Goal: Transaction & Acquisition: Purchase product/service

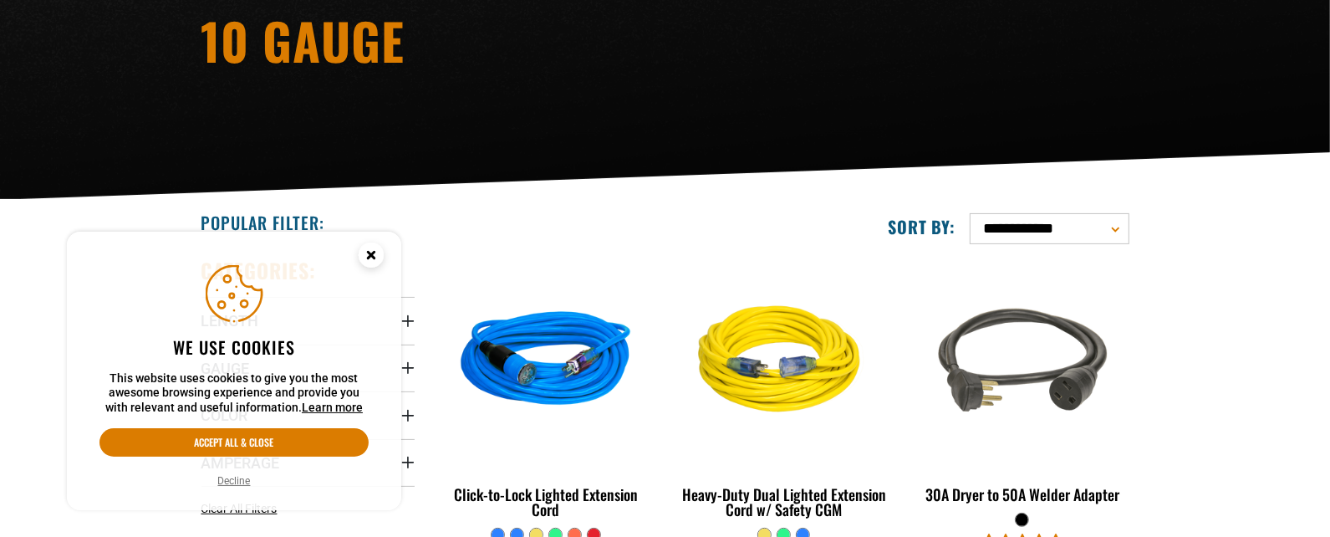
scroll to position [250, 0]
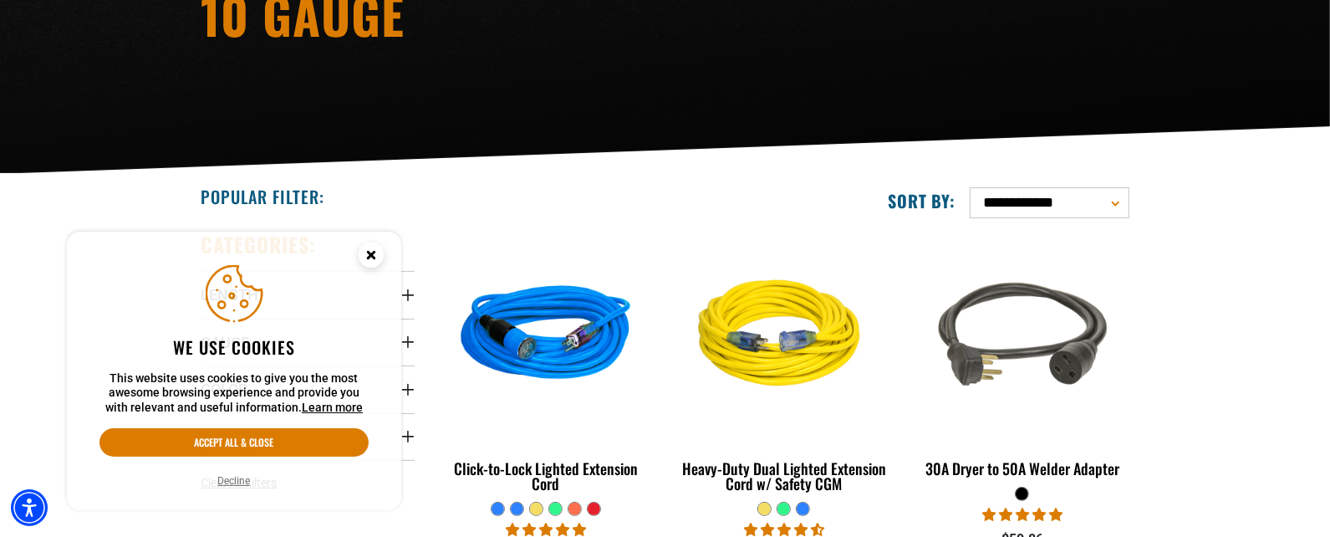
click at [377, 251] on circle "Cookie Consent" at bounding box center [371, 254] width 25 height 25
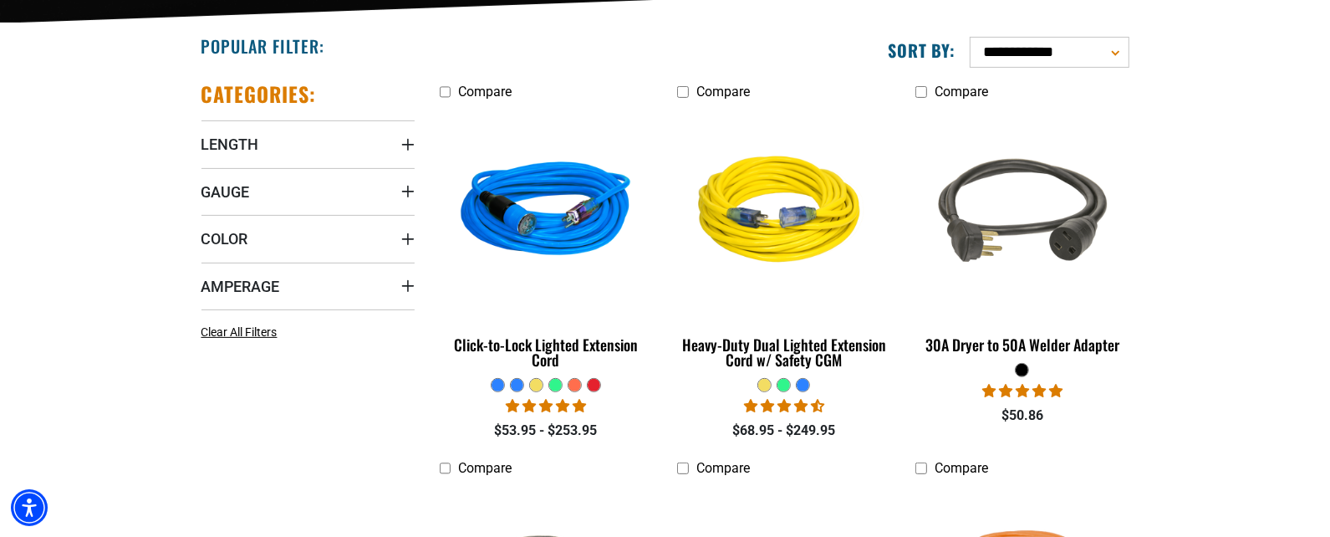
scroll to position [417, 0]
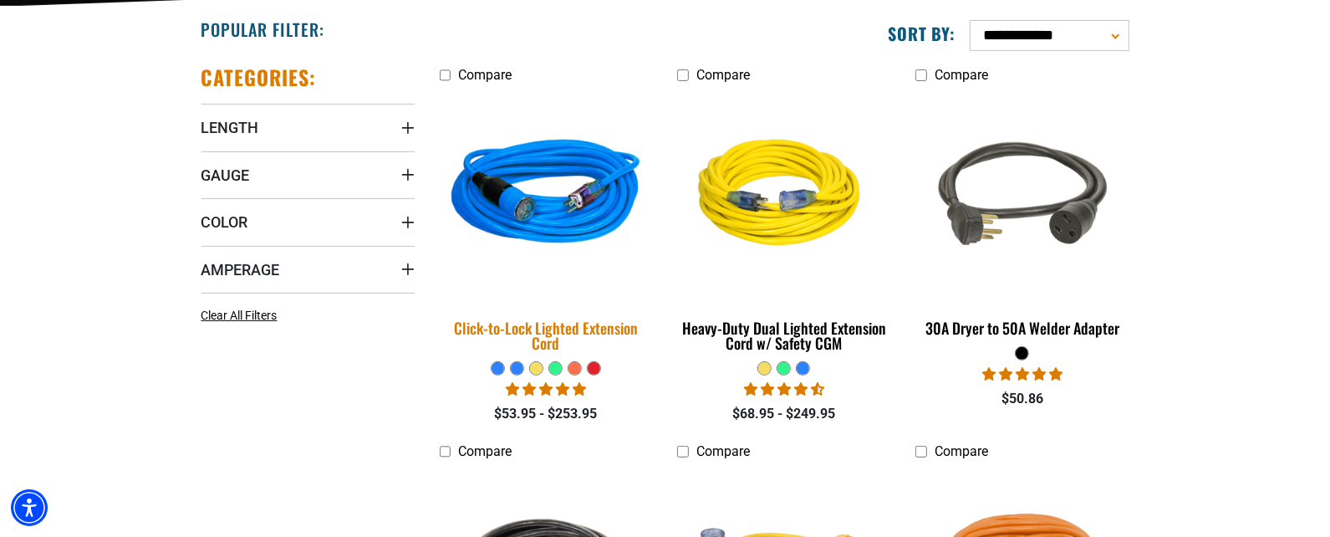
click at [539, 218] on img at bounding box center [546, 196] width 234 height 214
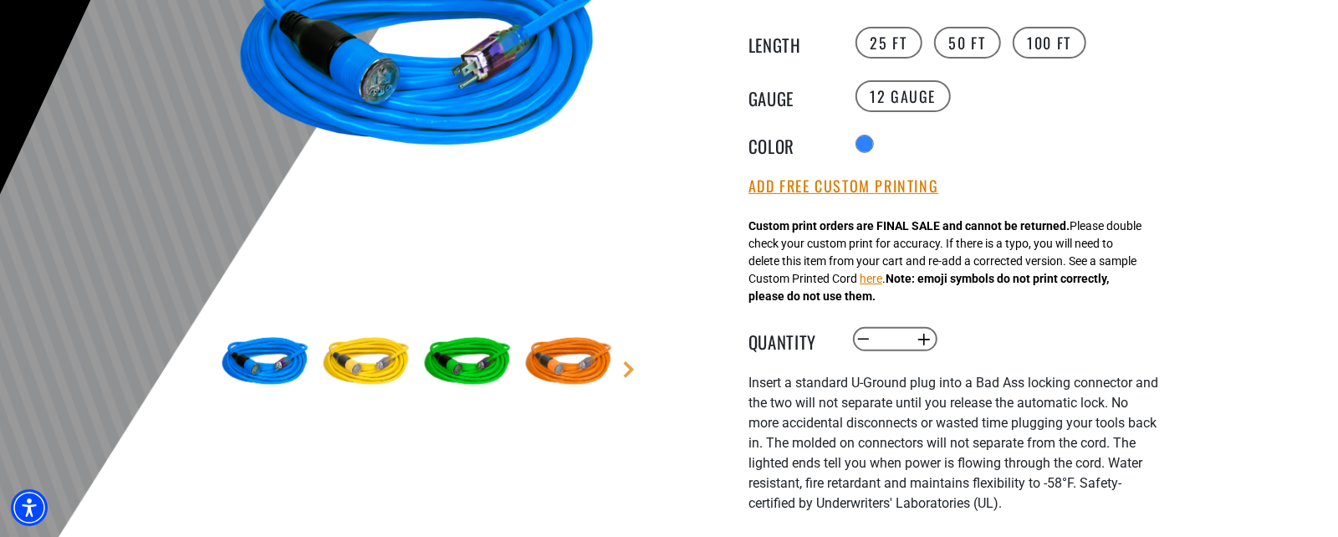
scroll to position [334, 0]
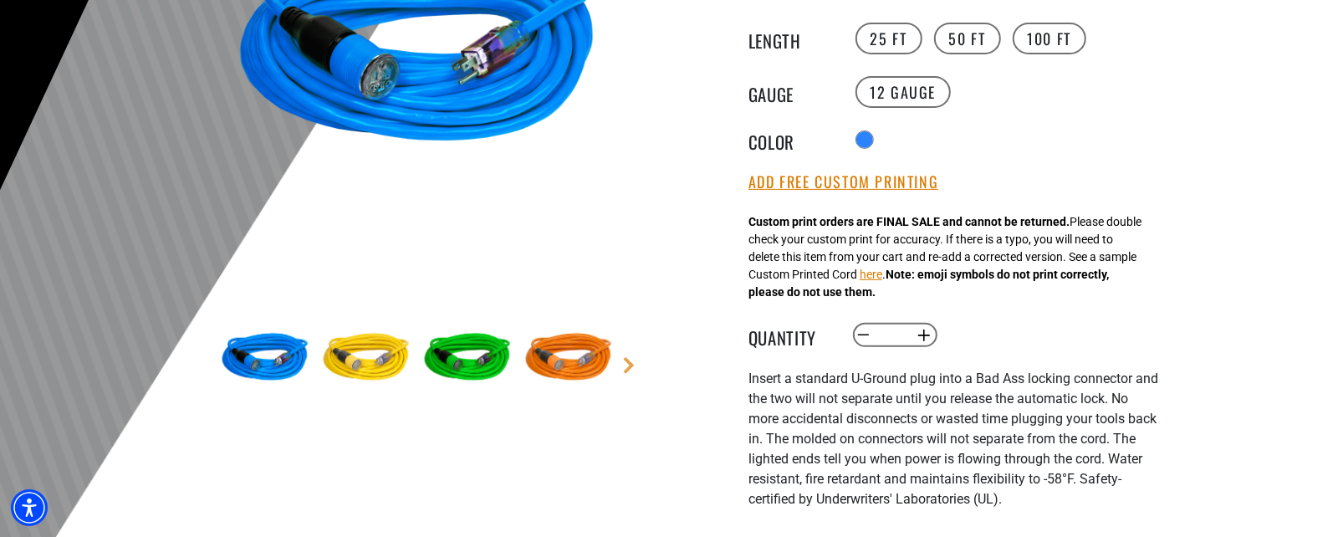
click at [360, 364] on img at bounding box center [366, 358] width 97 height 97
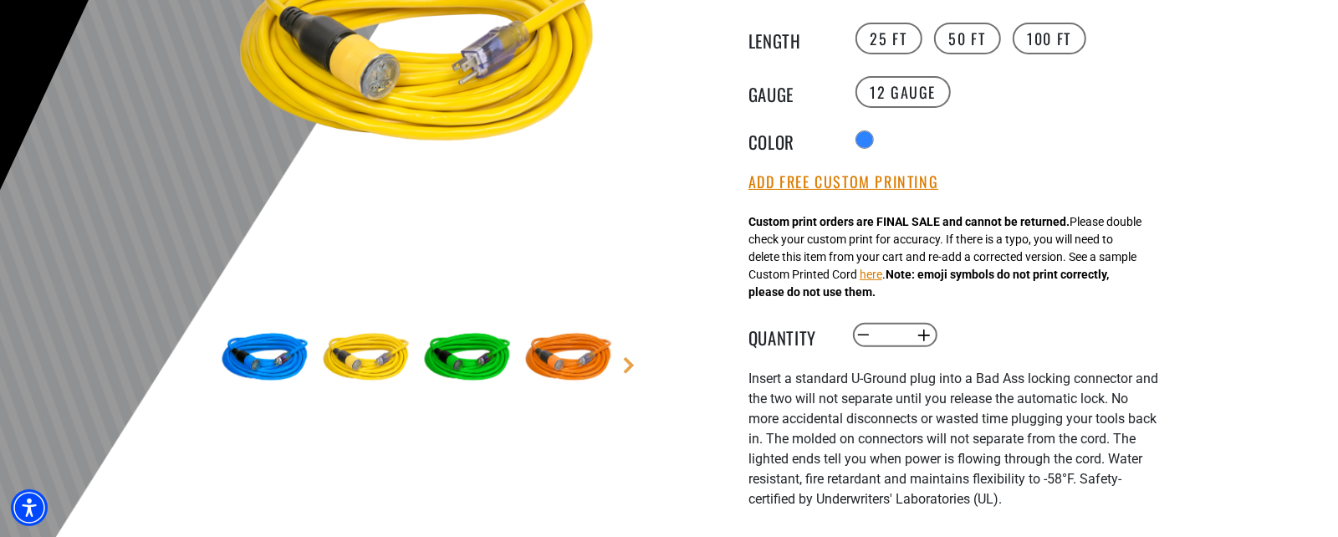
click at [439, 362] on img at bounding box center [467, 358] width 97 height 97
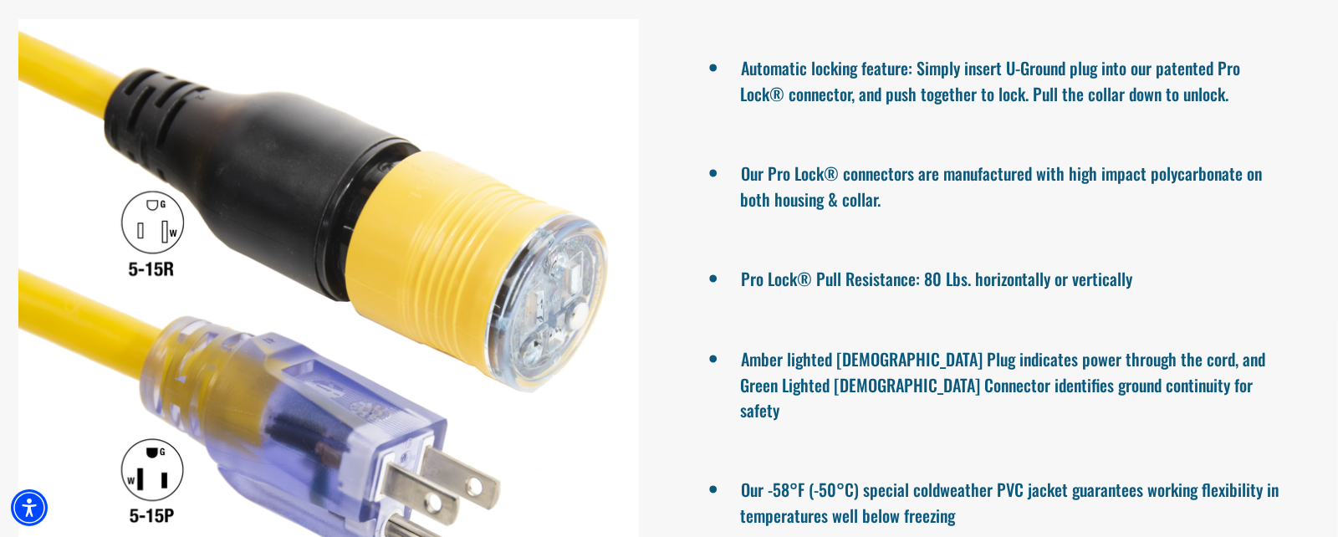
scroll to position [1420, 0]
